Goal: Find contact information: Find contact information

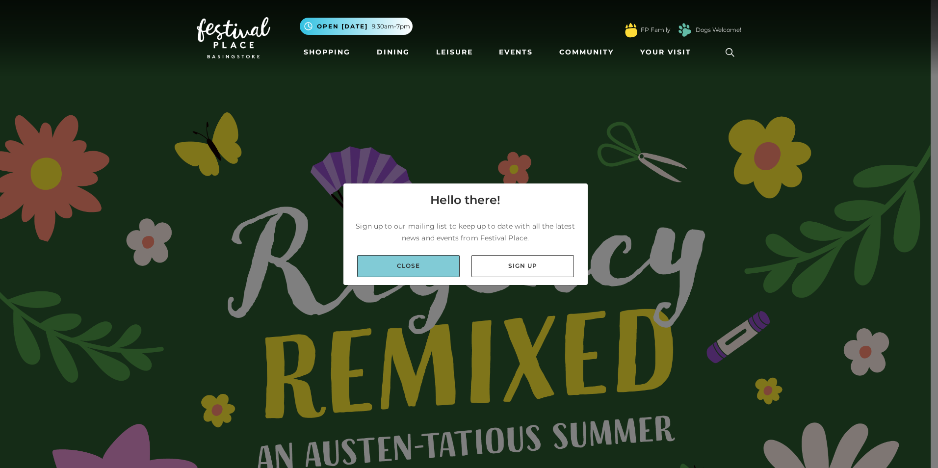
click at [388, 265] on link "Close" at bounding box center [408, 266] width 103 height 22
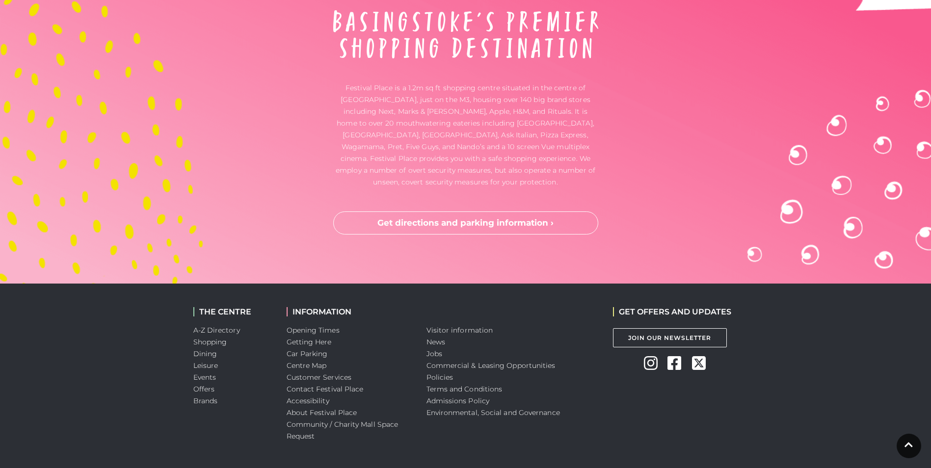
scroll to position [3257, 0]
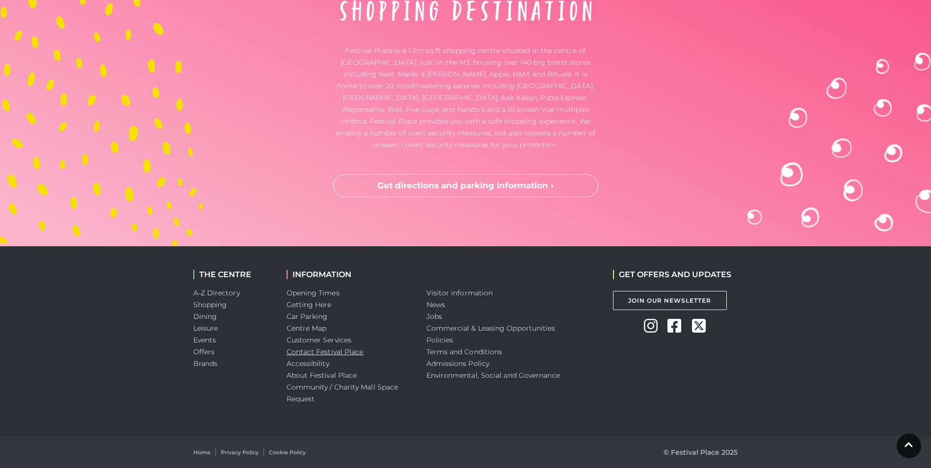
click at [299, 351] on link "Contact Festival Place" at bounding box center [324, 351] width 77 height 9
